Goal: Information Seeking & Learning: Learn about a topic

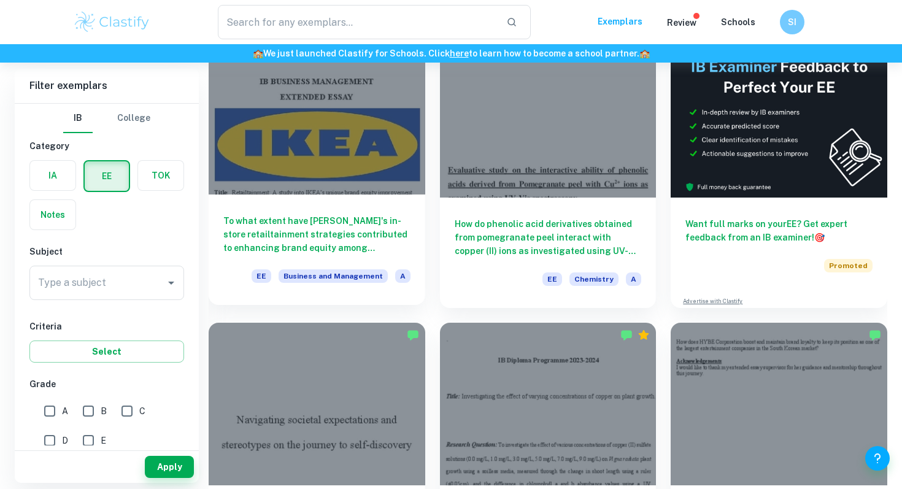
scroll to position [120, 0]
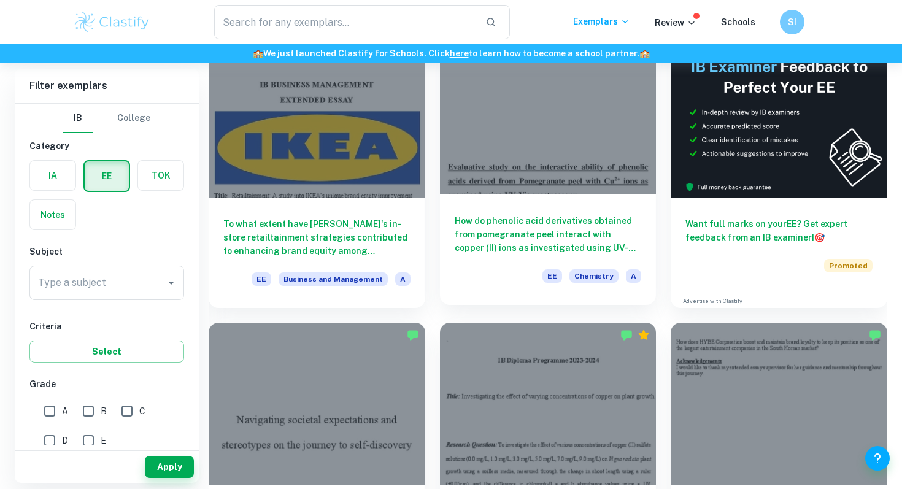
click at [501, 233] on h6 "How do phenolic acid derivatives obtained from pomegranate peel interact with c…" at bounding box center [548, 234] width 187 height 41
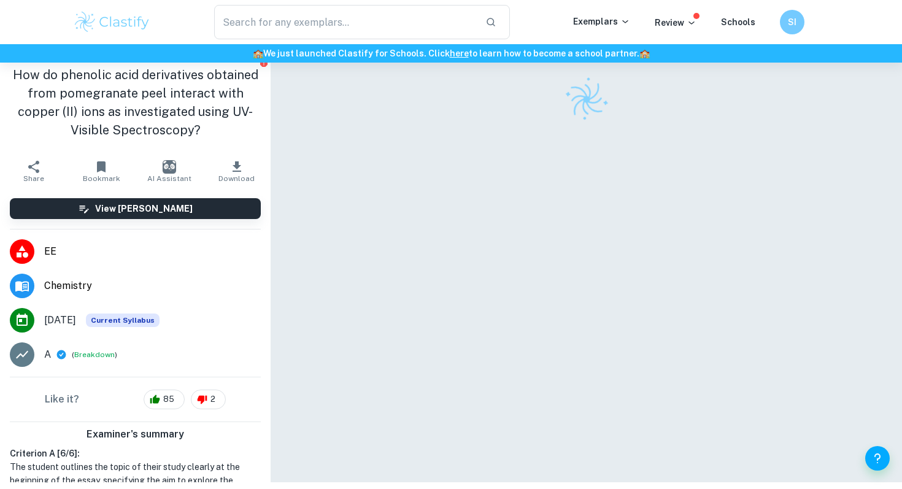
scroll to position [41, 0]
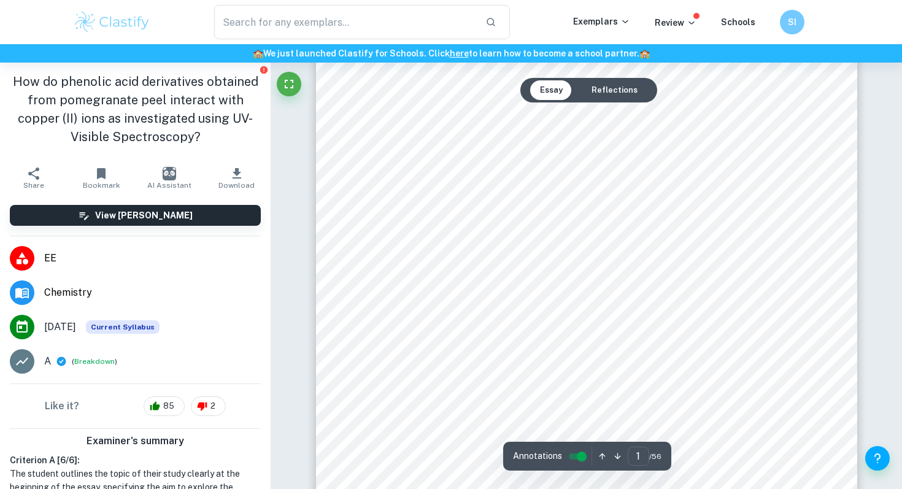
type input "2"
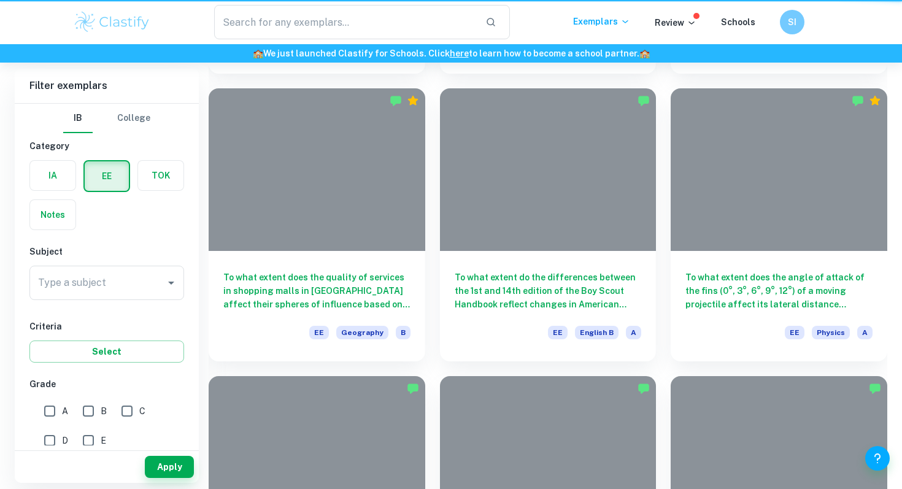
scroll to position [120, 0]
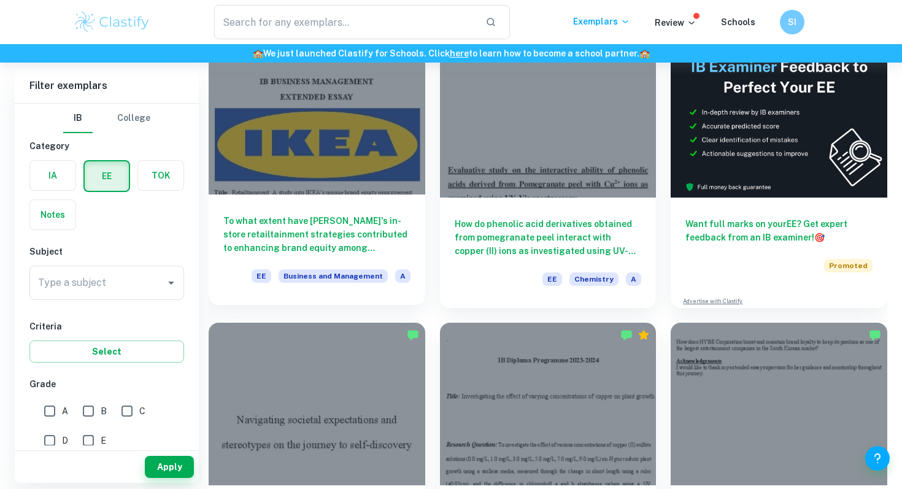
click at [277, 229] on h6 "To what extent have [PERSON_NAME]'s in-store retailtainment strategies contribu…" at bounding box center [316, 234] width 187 height 41
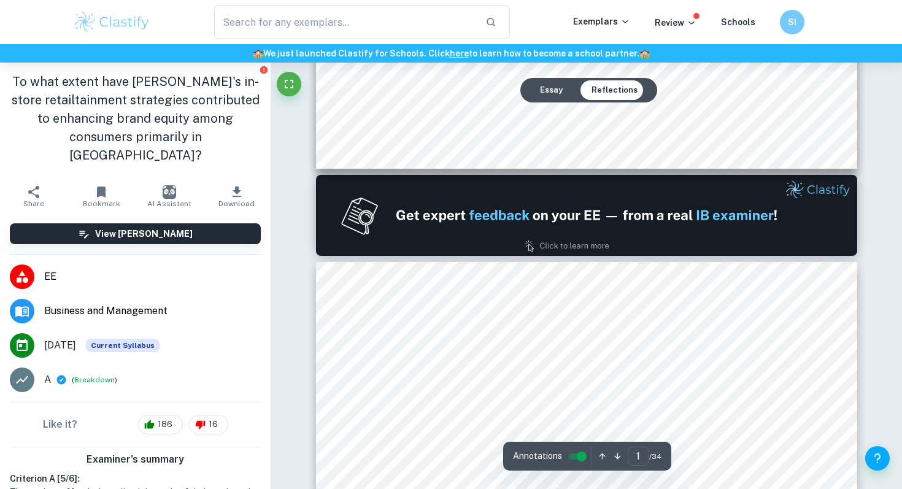
type input "2"
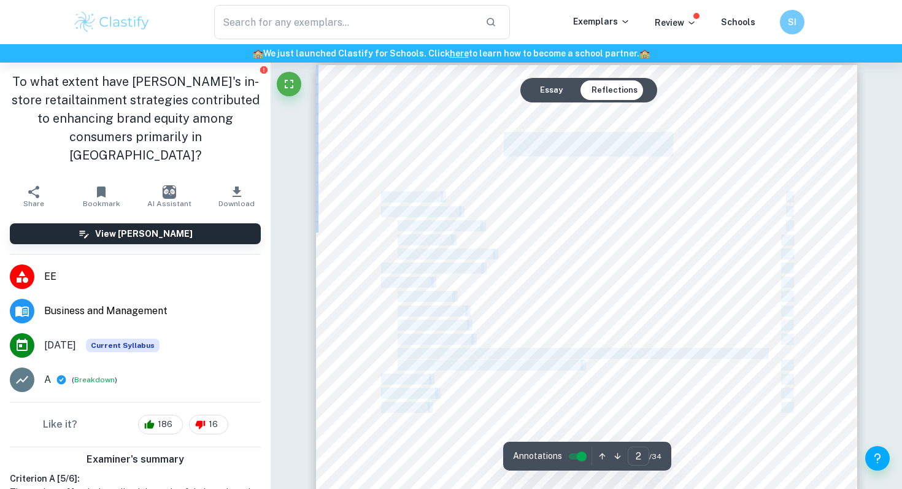
scroll to position [875, 0]
drag, startPoint x: 510, startPoint y: 199, endPoint x: 834, endPoint y: 414, distance: 388.8
click at [834, 414] on div "Table of Contents Methodology: 6 Literature Review 8 Definition of Theory 8 Bra…" at bounding box center [586, 440] width 541 height 765
copy div "Table of Contents Methodology: 6 Literature Review 8 Definition of Theory 8 Bra…"
